Goal: Complete application form

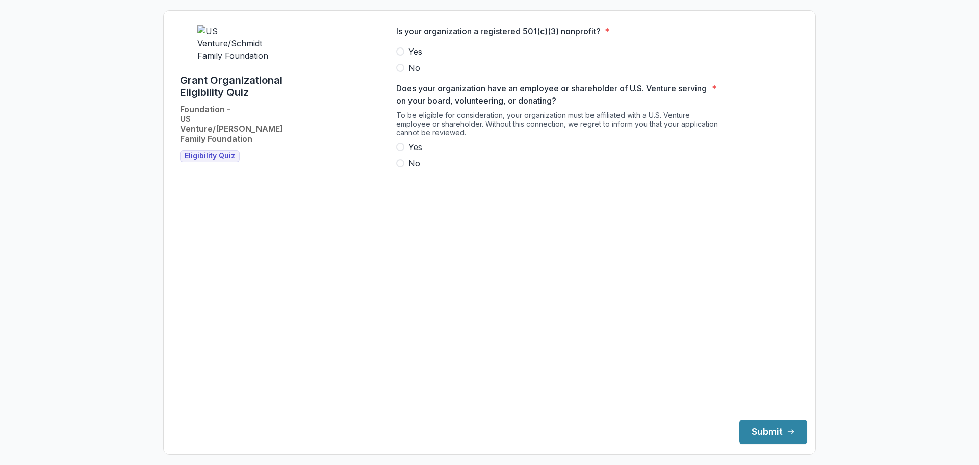
click at [402, 56] on span at bounding box center [400, 51] width 8 height 8
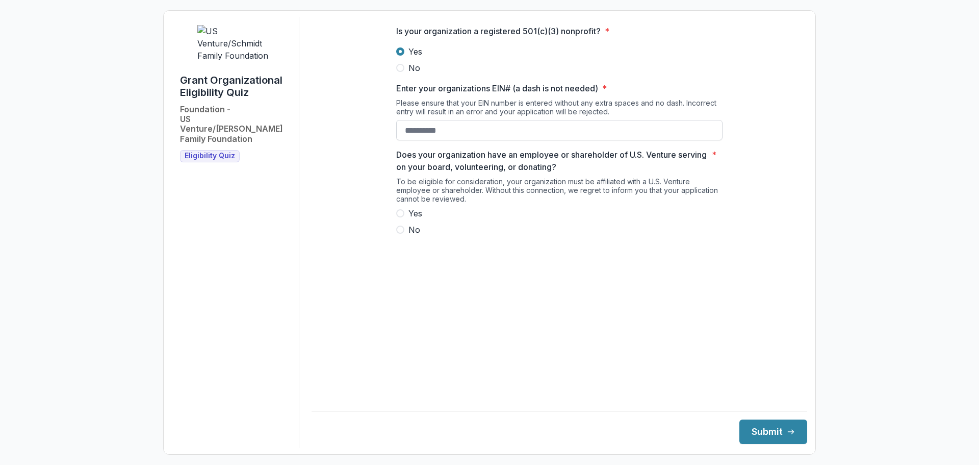
click at [442, 132] on input "Enter your organizations EIN# (a dash is not needed) *" at bounding box center [559, 130] width 326 height 20
type input "**********"
click at [399, 234] on span at bounding box center [400, 229] width 8 height 8
click at [484, 219] on label "Yes" at bounding box center [559, 213] width 326 height 12
click at [401, 234] on span at bounding box center [400, 229] width 8 height 8
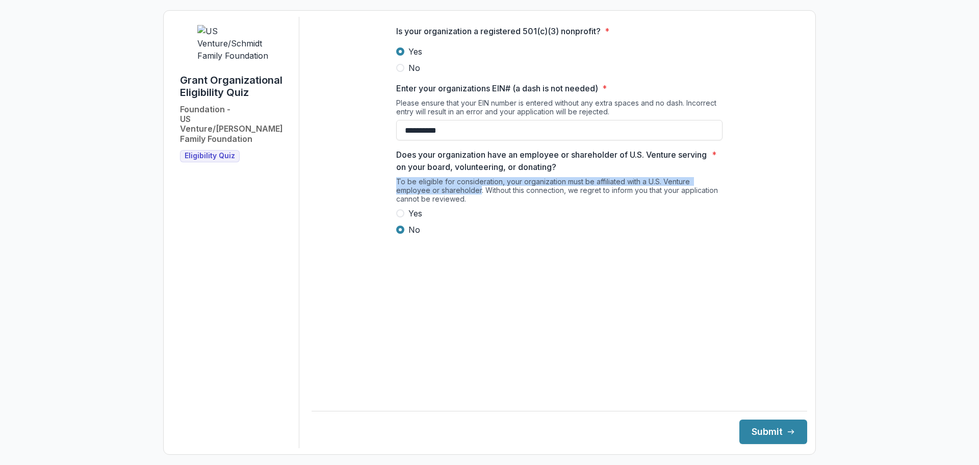
drag, startPoint x: 397, startPoint y: 188, endPoint x: 479, endPoint y: 196, distance: 82.6
click at [479, 196] on div "To be eligible for consideration, your organization must be affiliated with a U…" at bounding box center [559, 192] width 326 height 30
copy div "To be eligible for consideration, your organization must be affiliated with a U…"
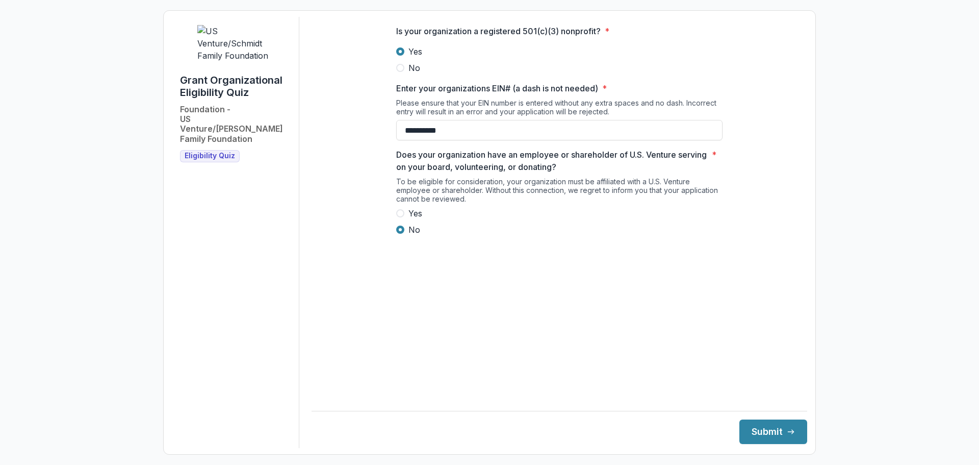
click at [618, 219] on label "Yes" at bounding box center [559, 213] width 326 height 12
